Goal: Find contact information: Find contact information

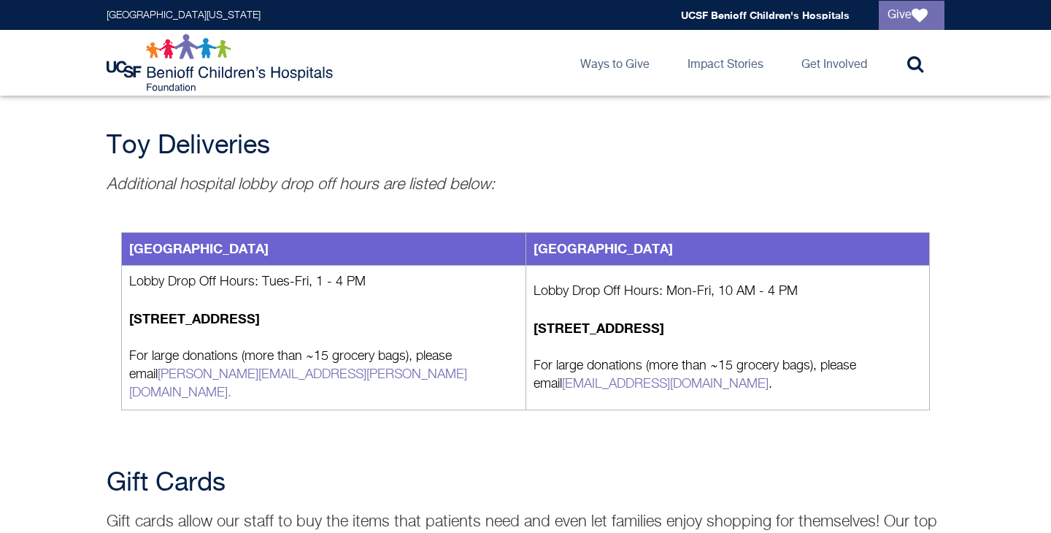
scroll to position [1628, 0]
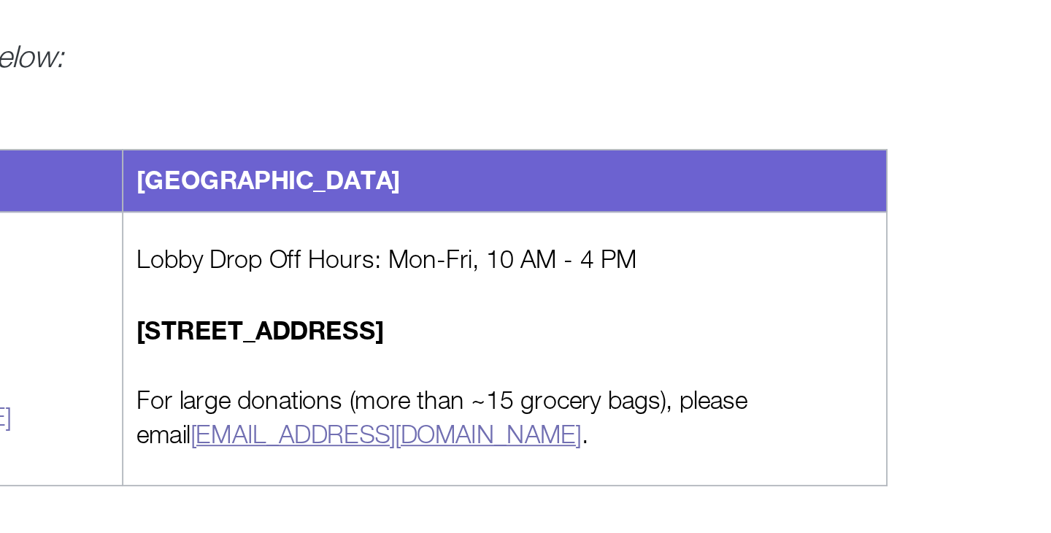
click at [627, 376] on link "Childlifeservices@ucsf.edu" at bounding box center [665, 382] width 206 height 13
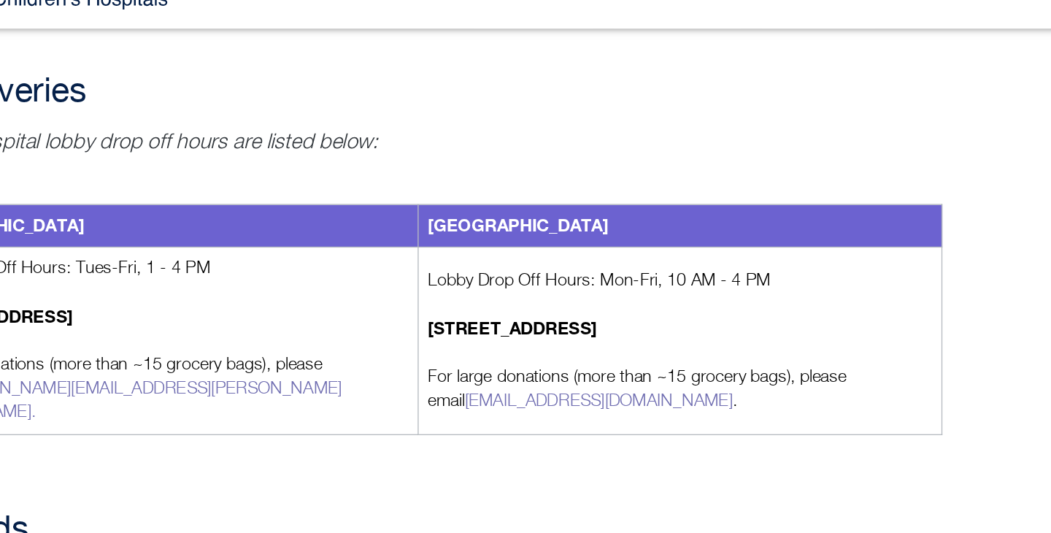
click at [620, 427] on div "Wish Lists Our wish lists include what we need the most for patient care and co…" at bounding box center [525, 112] width 1051 height 3026
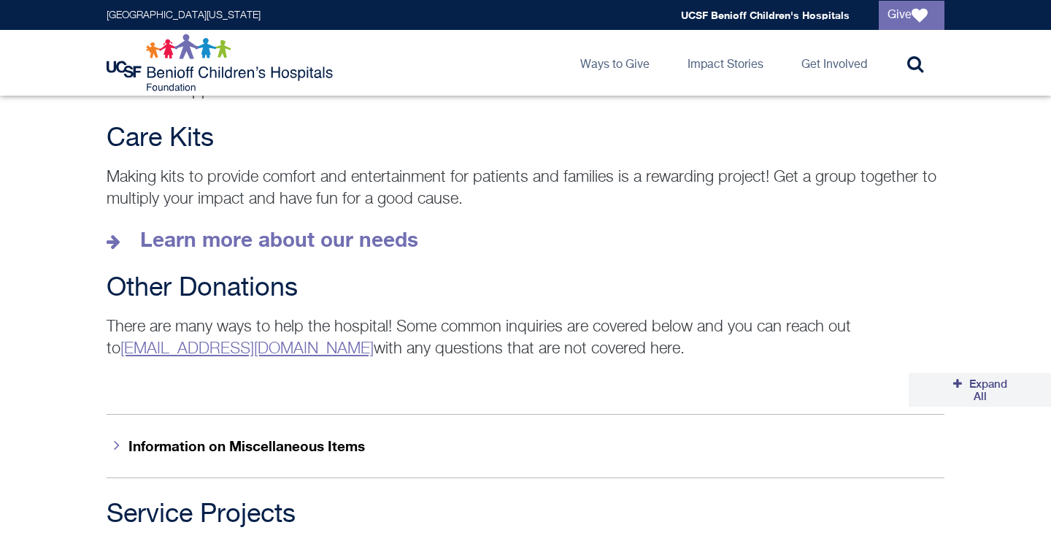
scroll to position [2073, 0]
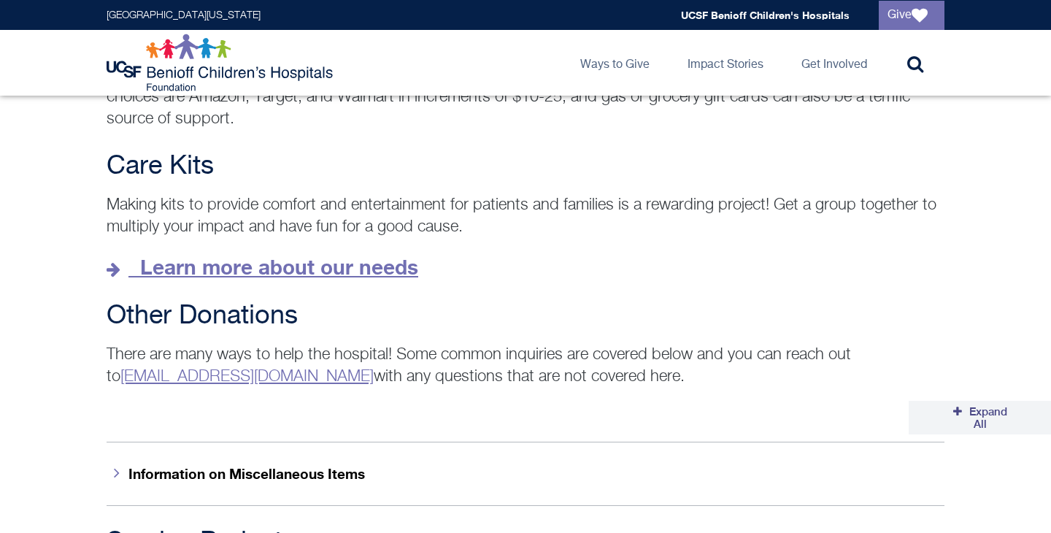
click at [110, 261] on icon at bounding box center [116, 269] width 18 height 16
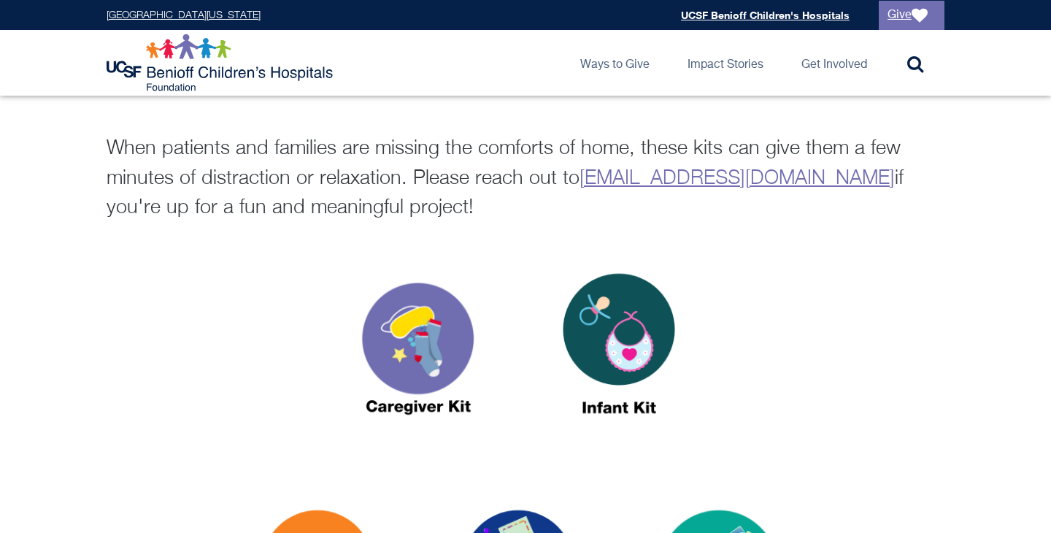
scroll to position [401, 0]
click at [575, 182] on p "When patients and families are missing the comforts of home, these kits can giv…" at bounding box center [525, 178] width 837 height 89
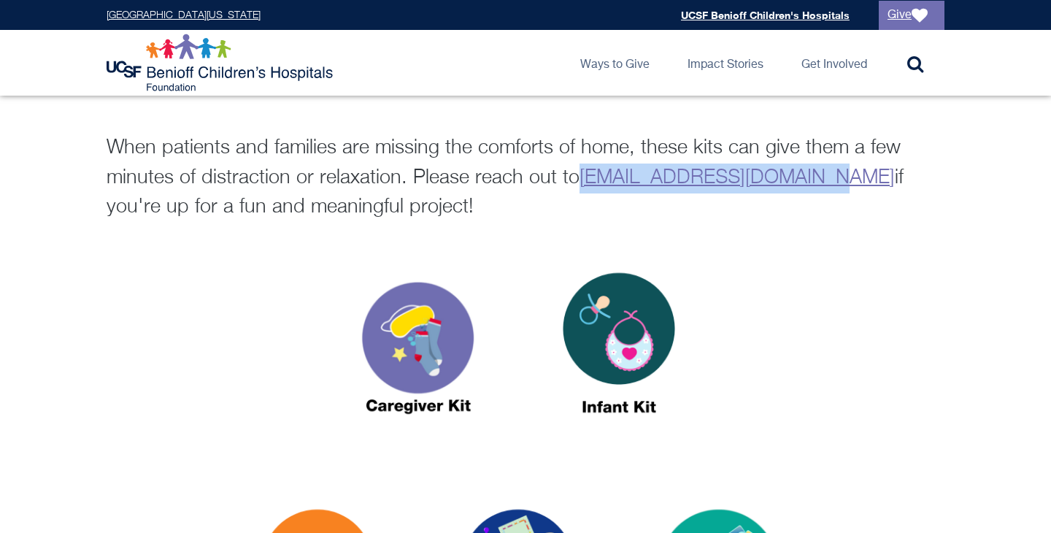
drag, startPoint x: 819, startPoint y: 179, endPoint x: 580, endPoint y: 183, distance: 238.6
click at [580, 183] on p "When patients and families are missing the comforts of home, these kits can giv…" at bounding box center [525, 178] width 837 height 89
copy link "[EMAIL_ADDRESS][DOMAIN_NAME]"
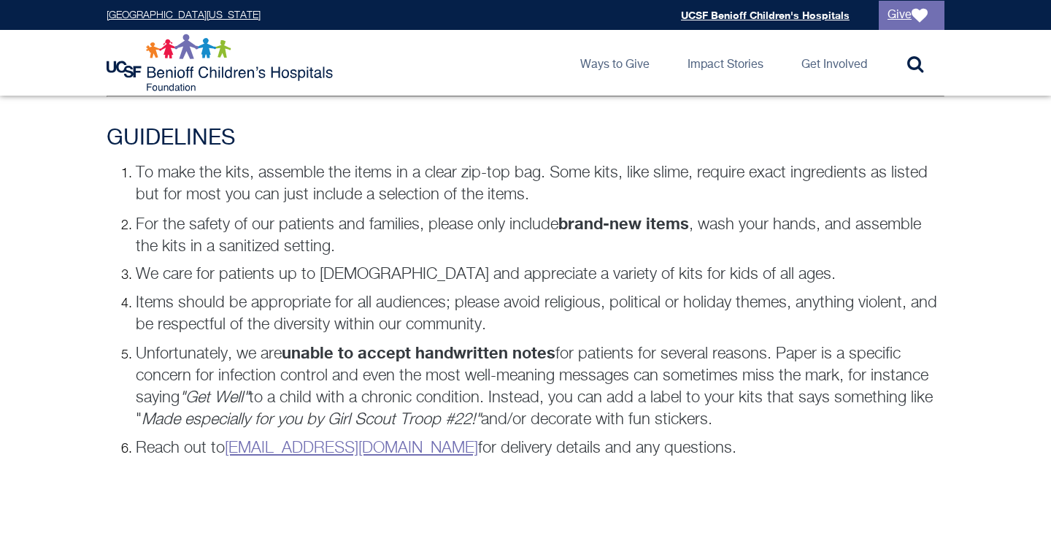
scroll to position [1010, 0]
